Goal: Task Accomplishment & Management: Manage account settings

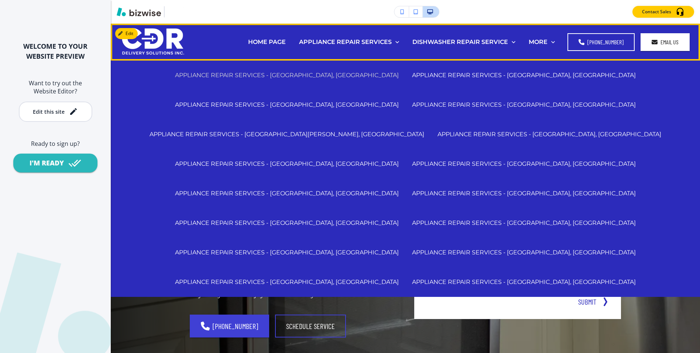
click at [312, 73] on p "APPLIANCE REPAIR SERVICES - [GEOGRAPHIC_DATA], [GEOGRAPHIC_DATA]" at bounding box center [287, 75] width 224 height 8
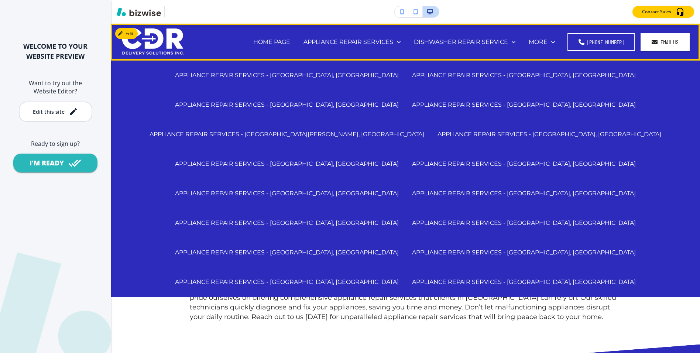
click at [380, 120] on div "APPLIANCE REPAIR SERVICES - [GEOGRAPHIC_DATA][PERSON_NAME], [GEOGRAPHIC_DATA]" at bounding box center [287, 135] width 288 height 30
click at [376, 130] on p "APPLIANCE REPAIR SERVICES - [GEOGRAPHIC_DATA][PERSON_NAME], [GEOGRAPHIC_DATA]" at bounding box center [287, 134] width 275 height 8
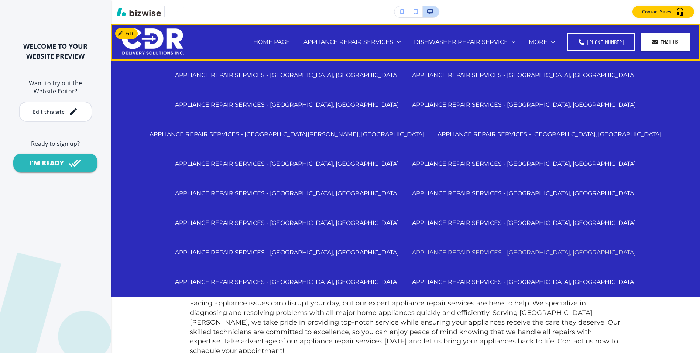
click at [412, 248] on p "APPLIANCE REPAIR SERVICES - [GEOGRAPHIC_DATA], [GEOGRAPHIC_DATA]" at bounding box center [524, 252] width 224 height 8
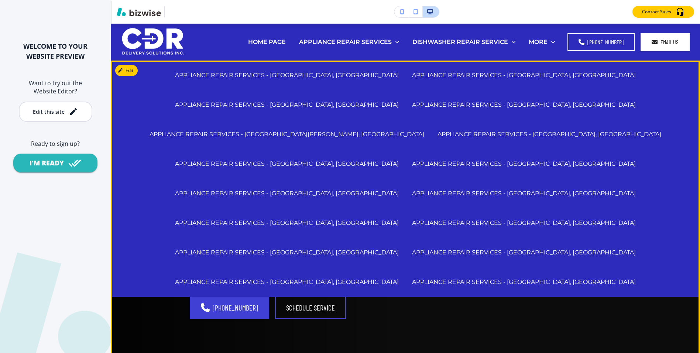
click at [386, 279] on p "Our skilled technicians at CDR Delivery Solutions Inc. deliver swift, reliable …" at bounding box center [293, 257] width 207 height 48
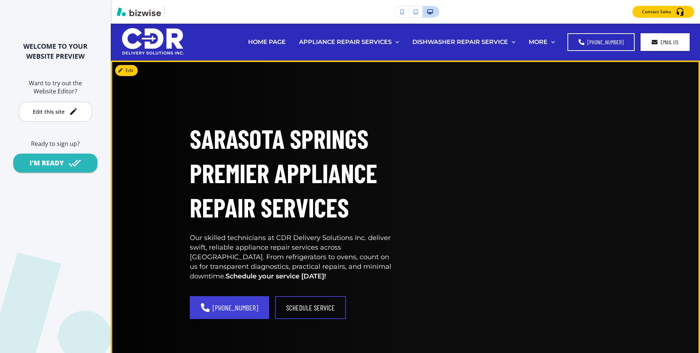
click at [386, 279] on p "Our skilled technicians at CDR Delivery Solutions Inc. deliver swift, reliable …" at bounding box center [293, 257] width 207 height 48
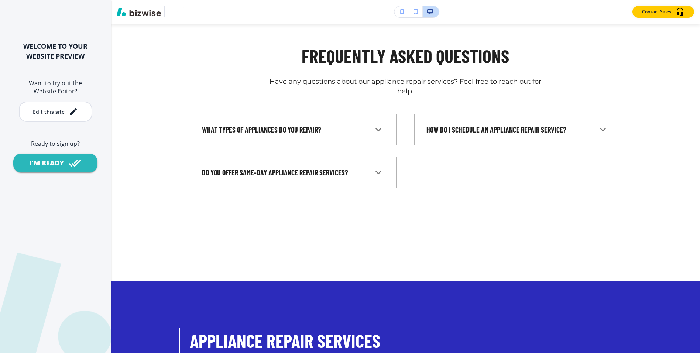
scroll to position [5004, 0]
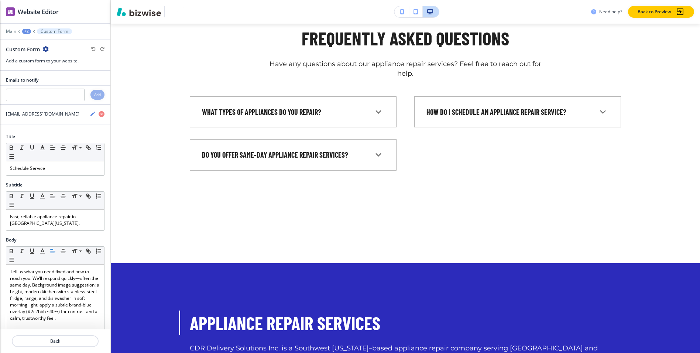
scroll to position [5028, 0]
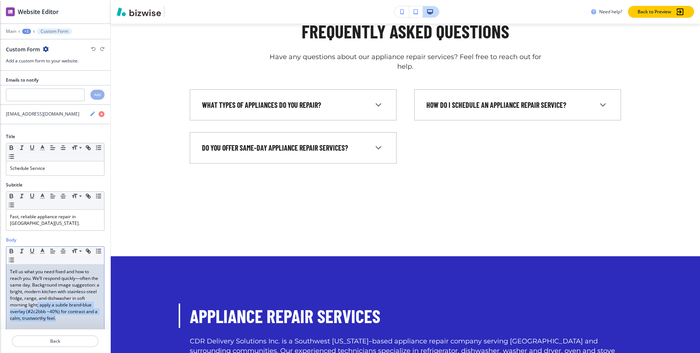
drag, startPoint x: 38, startPoint y: 306, endPoint x: 66, endPoint y: 321, distance: 31.7
click at [66, 321] on p "Tell us what you need fixed and how to reach you. We’ll respond quickly—often t…" at bounding box center [55, 294] width 90 height 53
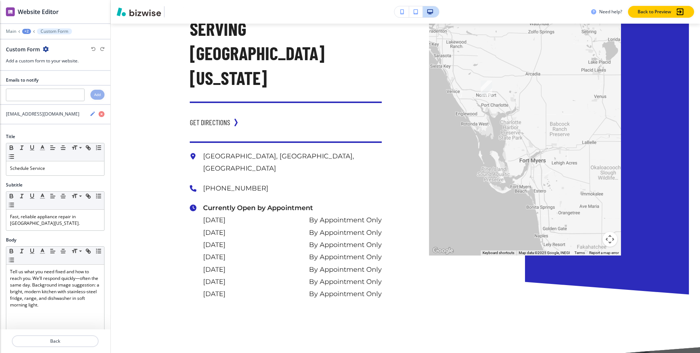
scroll to position [6031, 0]
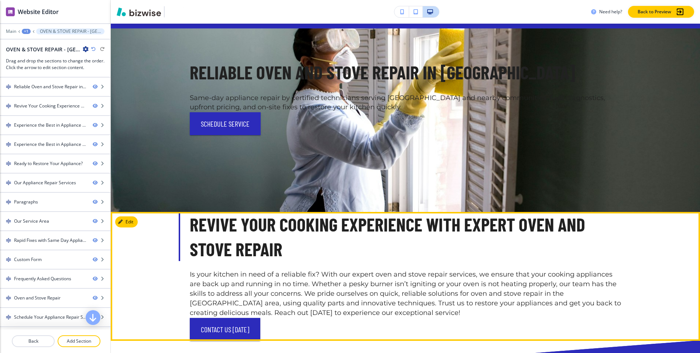
scroll to position [0, 0]
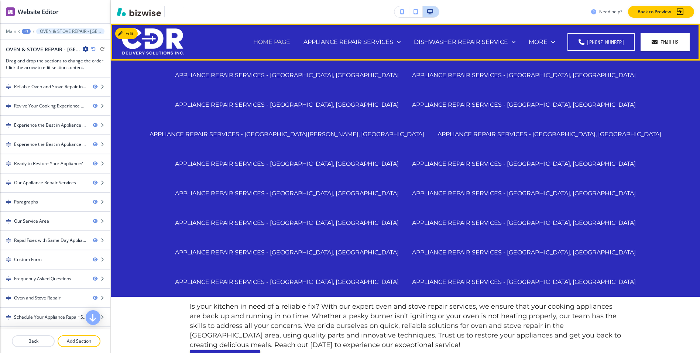
click at [289, 40] on p "HOME PAGE" at bounding box center [271, 42] width 37 height 8
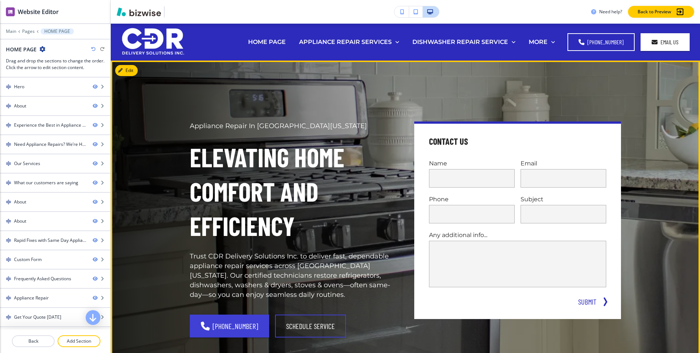
click at [337, 100] on div "Appliance Repair In Southwest [US_STATE] Elevating Home Comfort and Efficiency …" at bounding box center [396, 220] width 449 height 293
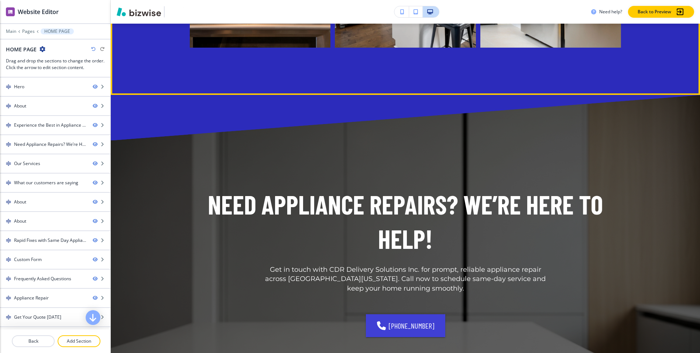
scroll to position [1198, 0]
